Goal: Information Seeking & Learning: Compare options

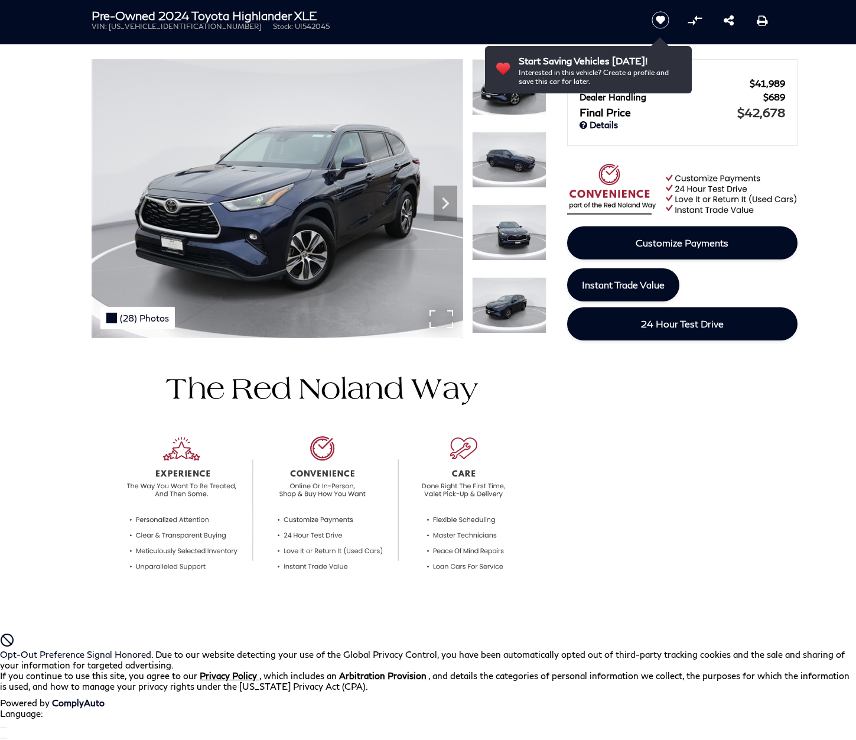
click at [136, 317] on div "(28) Photos" at bounding box center [137, 318] width 74 height 22
